Goal: Task Accomplishment & Management: Use online tool/utility

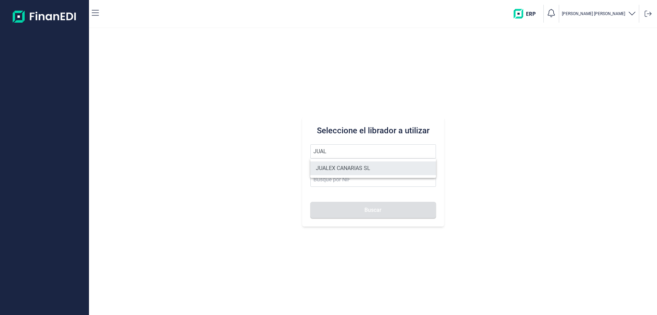
click at [336, 169] on li "JUALEX CANARIAS SL" at bounding box center [373, 168] width 126 height 14
type input "JUALEX CANARIAS SL"
type input "B76526797"
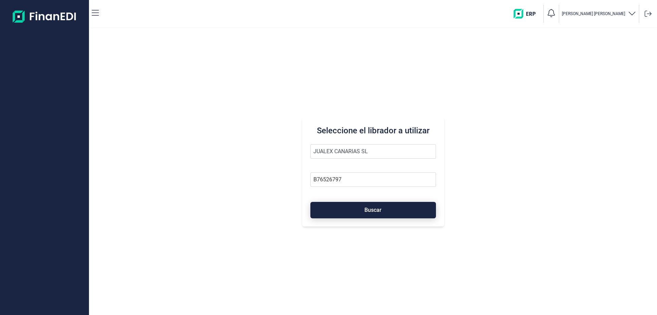
click at [354, 203] on button "Buscar" at bounding box center [373, 210] width 126 height 16
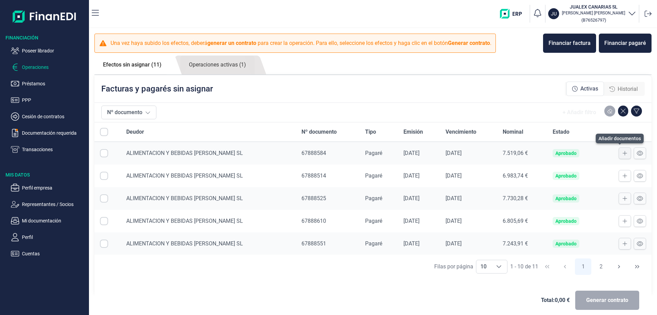
click at [623, 152] on icon at bounding box center [625, 152] width 5 height 5
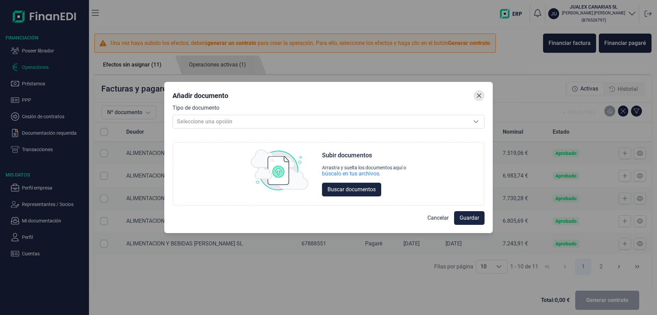
click at [479, 93] on icon "Close" at bounding box center [478, 95] width 5 height 5
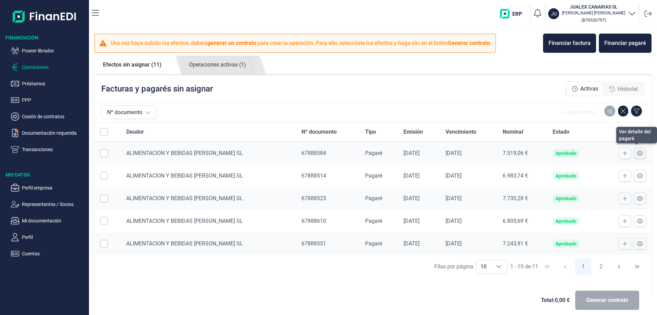
click at [637, 154] on icon at bounding box center [640, 152] width 6 height 5
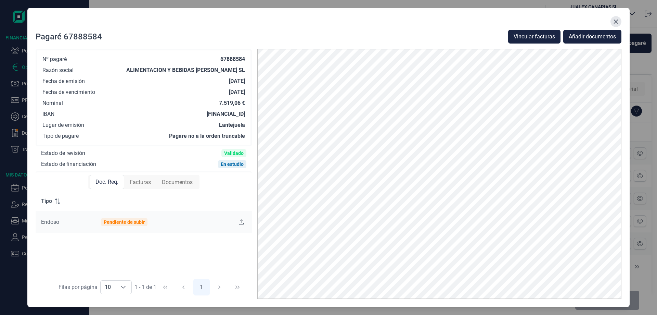
click at [613, 22] on button "Close" at bounding box center [616, 21] width 11 height 11
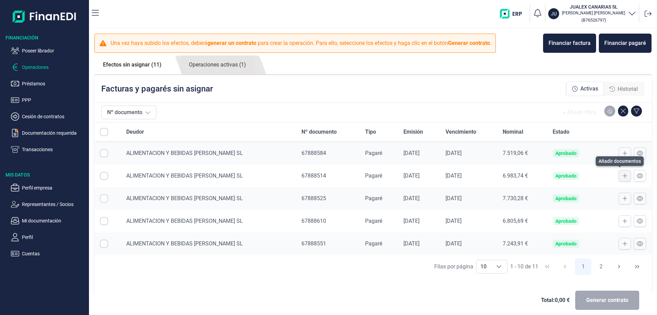
click at [623, 174] on icon at bounding box center [625, 175] width 5 height 5
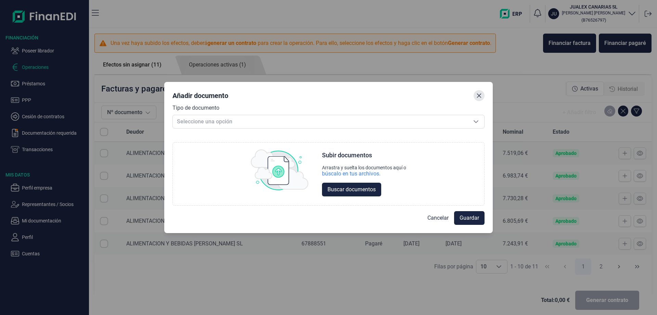
click at [477, 95] on icon "Close" at bounding box center [478, 95] width 5 height 5
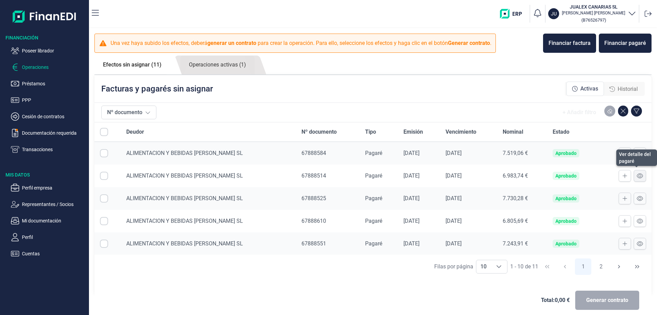
click at [637, 175] on icon at bounding box center [640, 175] width 6 height 5
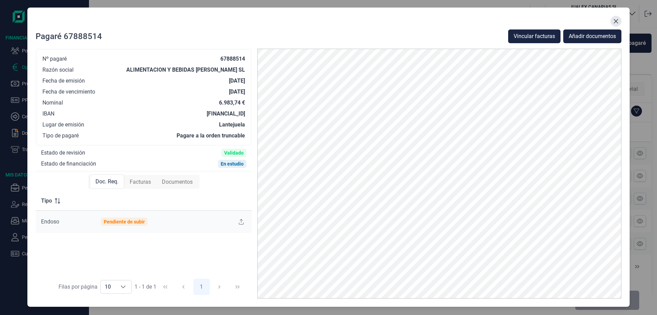
click at [616, 21] on icon "Close" at bounding box center [615, 20] width 5 height 5
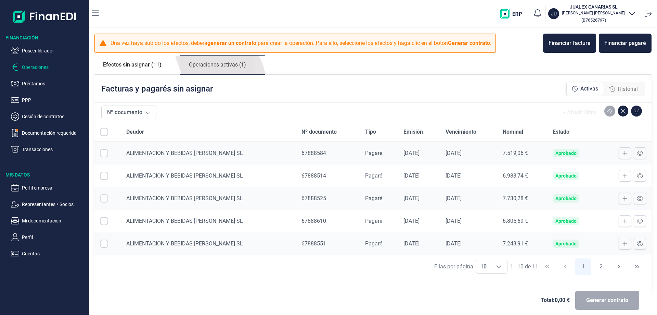
click at [220, 63] on link "Operaciones activas (1)" at bounding box center [217, 64] width 74 height 19
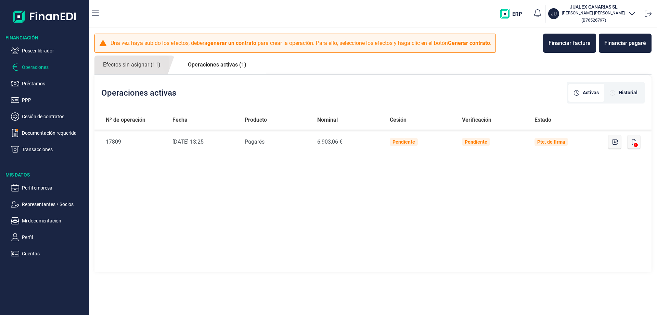
click at [236, 243] on div "Nº de operación Fecha Producto Nominal Cesión Verificación Estado Nº de Operaci…" at bounding box center [372, 191] width 557 height 162
click at [43, 129] on p "Documentación requerida" at bounding box center [54, 133] width 64 height 8
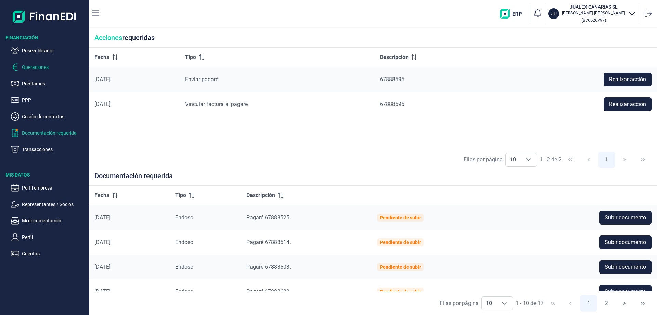
click at [28, 66] on p "Operaciones" at bounding box center [54, 67] width 64 height 8
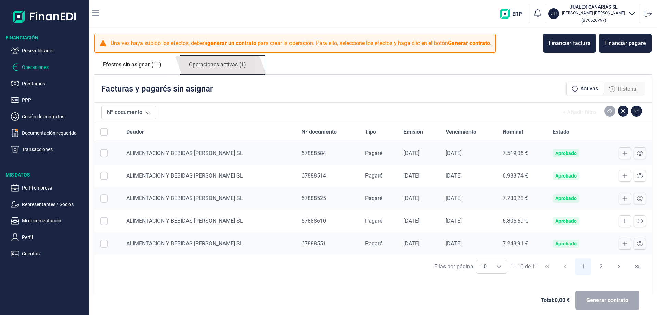
click at [221, 65] on link "Operaciones activas (1)" at bounding box center [217, 64] width 74 height 19
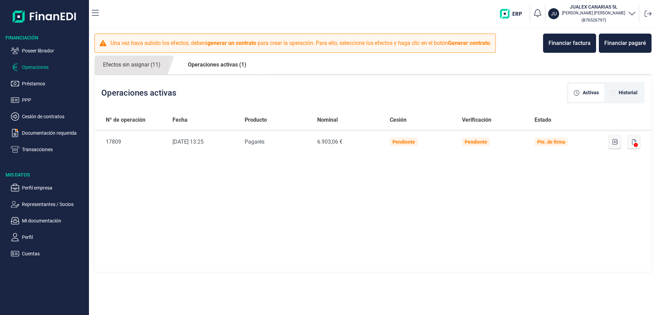
click at [31, 67] on p "Operaciones" at bounding box center [54, 67] width 64 height 8
click at [140, 64] on link "Efectos sin asignar (11)" at bounding box center [131, 64] width 75 height 19
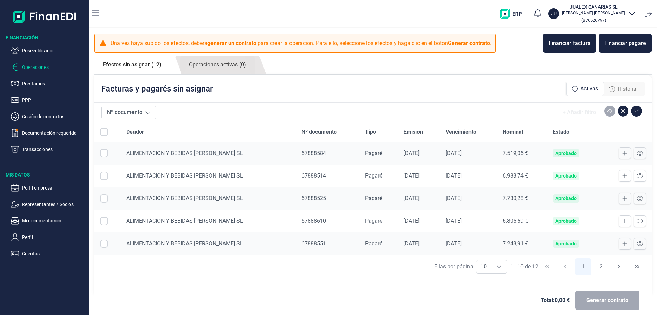
click at [101, 131] on input "All items unselected" at bounding box center [104, 132] width 8 height 8
click at [104, 132] on input "All items unselected" at bounding box center [104, 132] width 8 height 8
click at [104, 131] on input "All items unselected" at bounding box center [104, 132] width 8 height 8
checkbox input "false"
drag, startPoint x: 106, startPoint y: 151, endPoint x: 105, endPoint y: 156, distance: 5.1
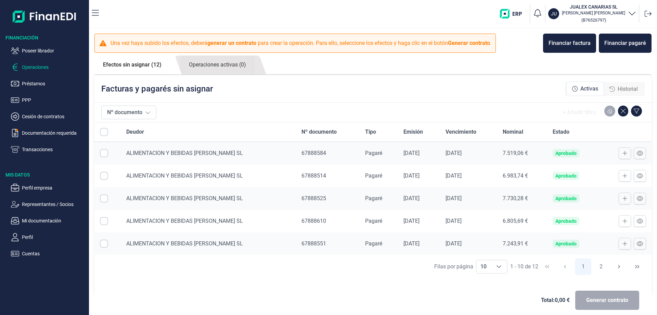
click at [106, 152] on input "Row Selected null" at bounding box center [104, 153] width 8 height 8
checkbox input "true"
click at [106, 131] on input "All items unselected" at bounding box center [104, 132] width 8 height 8
checkbox input "false"
click at [103, 175] on input "Row Selected null" at bounding box center [104, 175] width 8 height 8
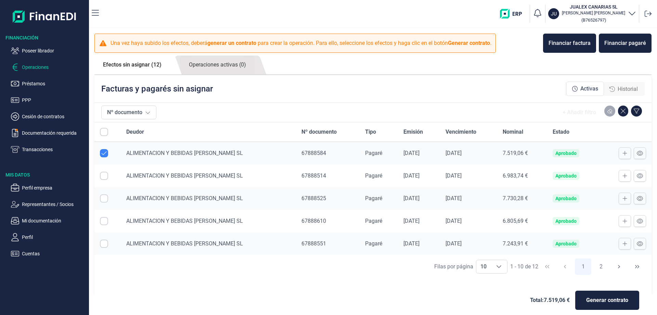
checkbox input "true"
click at [105, 131] on input "All items unselected" at bounding box center [104, 132] width 8 height 8
checkbox input "false"
click at [101, 197] on input "Row Selected null" at bounding box center [104, 198] width 8 height 8
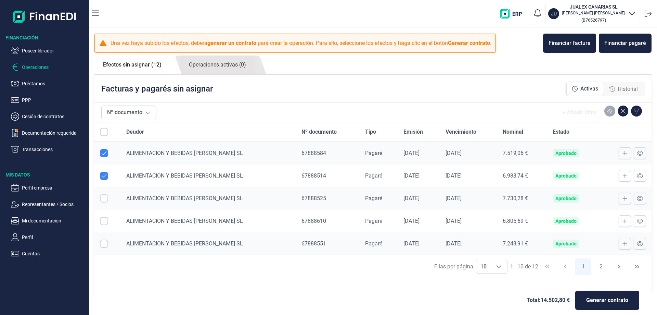
checkbox input "true"
drag, startPoint x: 104, startPoint y: 220, endPoint x: 105, endPoint y: 230, distance: 10.4
click at [104, 221] on input "Row Selected null" at bounding box center [104, 221] width 8 height 8
checkbox input "true"
click at [105, 242] on input "Row Selected null" at bounding box center [104, 243] width 8 height 8
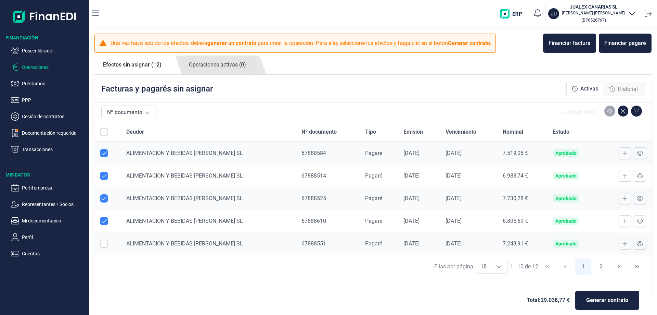
checkbox input "true"
click at [499, 267] on div "Choose" at bounding box center [499, 266] width 16 height 13
click at [491, 233] on li "10" at bounding box center [488, 235] width 31 height 16
click at [498, 267] on icon "Choose" at bounding box center [498, 266] width 5 height 5
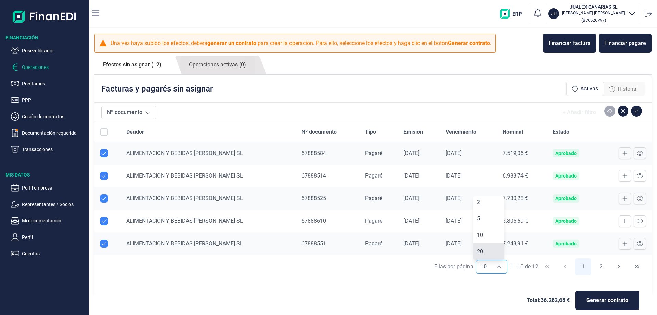
click at [488, 248] on li "20" at bounding box center [488, 251] width 31 height 16
type input "20"
checkbox input "false"
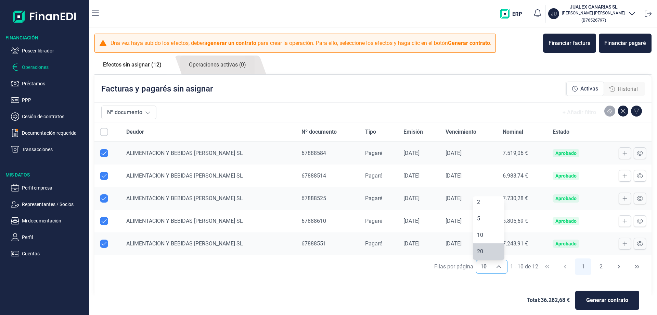
checkbox input "false"
checkbox input "true"
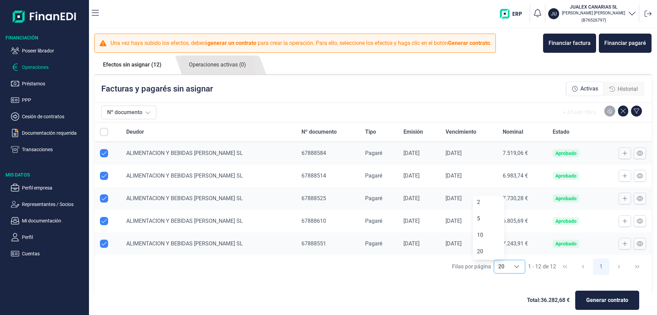
checkbox input "true"
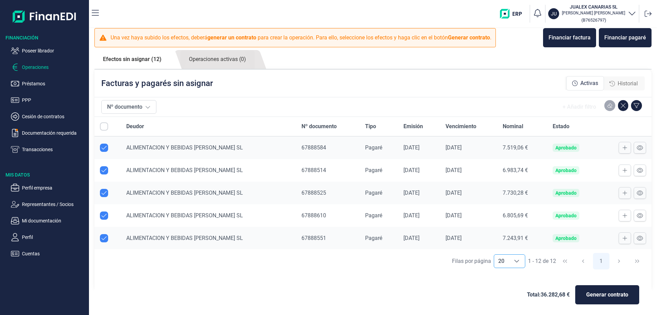
scroll to position [7, 0]
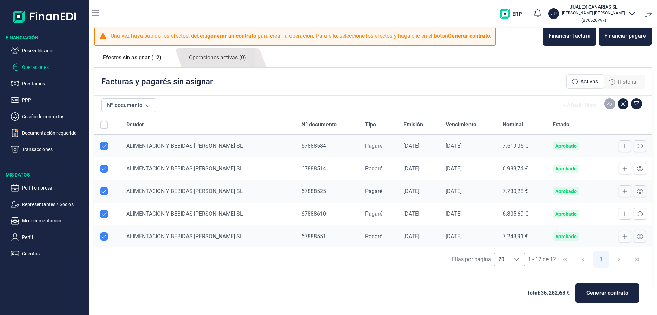
click at [516, 260] on icon "Choose" at bounding box center [516, 258] width 5 height 5
click at [503, 244] on li "20" at bounding box center [506, 244] width 31 height 16
click at [631, 259] on div "Filas por página 20 20 20 1 - 12 de 12 1" at bounding box center [372, 259] width 557 height 24
drag, startPoint x: 282, startPoint y: 280, endPoint x: 193, endPoint y: 193, distance: 124.4
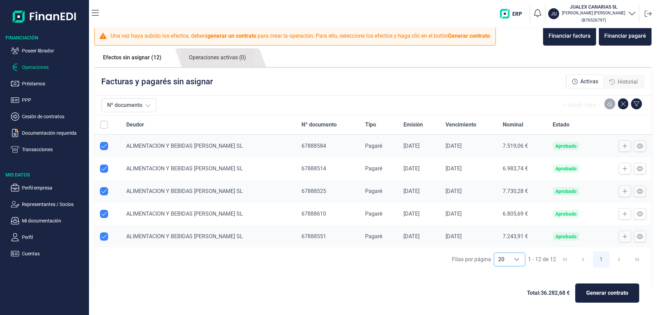
click at [281, 280] on div "Total: 36.282,68 € Generar contrato" at bounding box center [373, 292] width 546 height 33
click at [103, 124] on input "All items unselected" at bounding box center [104, 124] width 8 height 8
click at [129, 57] on link "Efectos sin asignar (12)" at bounding box center [132, 57] width 76 height 18
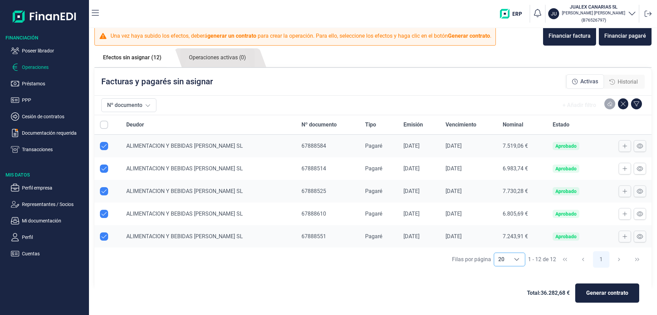
click at [103, 55] on link "Efectos sin asignar (12)" at bounding box center [132, 57] width 76 height 18
click at [285, 87] on div "Facturas y pagarés sin asignar Activas Historial" at bounding box center [372, 81] width 557 height 27
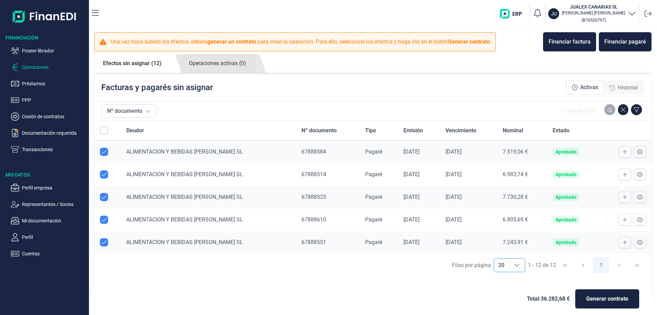
scroll to position [0, 0]
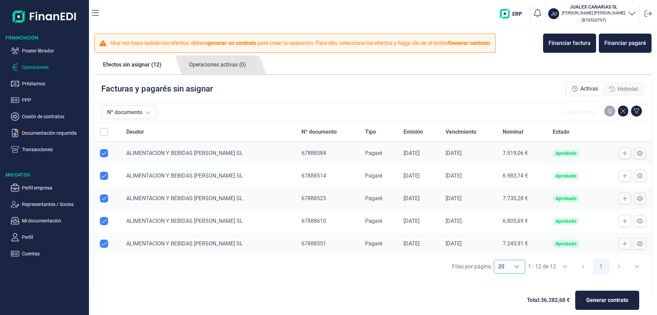
click at [104, 130] on input "All items unselected" at bounding box center [104, 132] width 8 height 8
checkbox input "false"
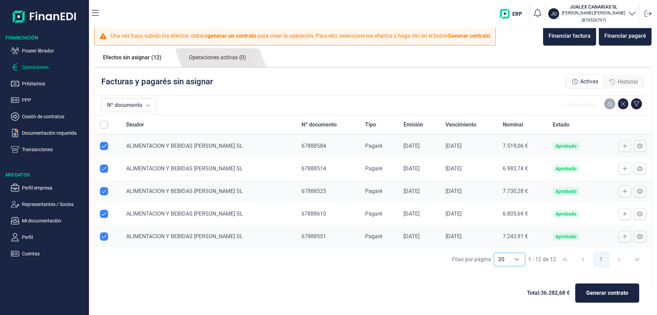
click at [514, 257] on icon "Choose" at bounding box center [516, 258] width 5 height 5
click at [509, 240] on li "20" at bounding box center [506, 244] width 31 height 16
click at [494, 279] on div "Total: 36.282,68 € Generar contrato" at bounding box center [373, 292] width 546 height 33
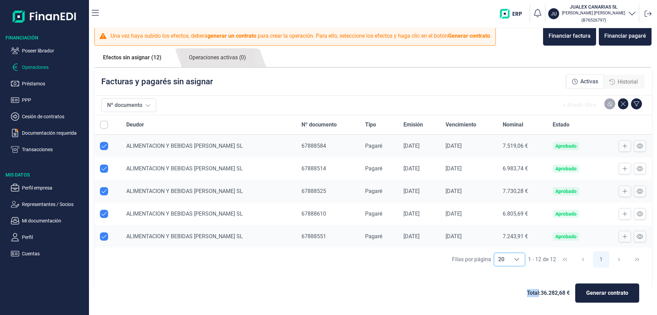
click at [494, 279] on div "Total: 36.282,68 € Generar contrato" at bounding box center [373, 292] width 546 height 33
click at [553, 257] on span "1 - 12 de 12" at bounding box center [542, 258] width 28 height 5
click at [105, 146] on input "Row Unselected null" at bounding box center [104, 146] width 8 height 8
checkbox input "false"
click at [102, 168] on input "Row Unselected null" at bounding box center [104, 168] width 8 height 8
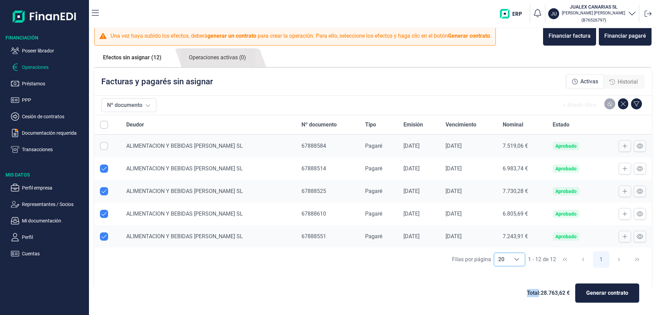
checkbox input "false"
click at [101, 191] on input "Row Unselected null" at bounding box center [104, 191] width 8 height 8
checkbox input "false"
click at [103, 215] on input "Row Unselected null" at bounding box center [104, 213] width 8 height 8
checkbox input "false"
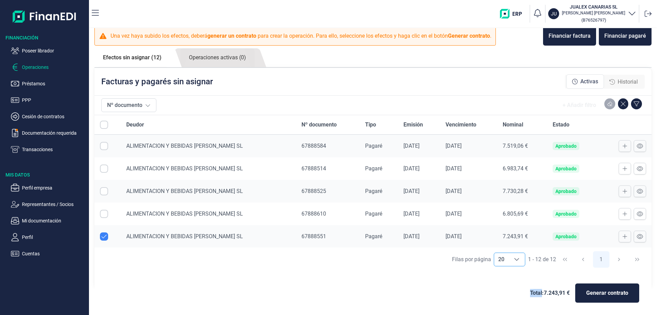
click at [103, 236] on input "Row Unselected null" at bounding box center [104, 236] width 8 height 8
checkbox input "false"
click at [128, 272] on div "Total: 0,00 € Generar contrato" at bounding box center [372, 293] width 557 height 44
